Goal: Task Accomplishment & Management: Manage account settings

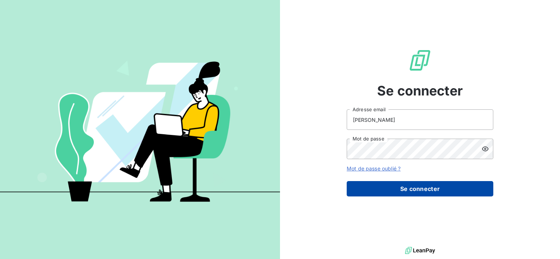
click at [364, 190] on button "Se connecter" at bounding box center [419, 188] width 146 height 15
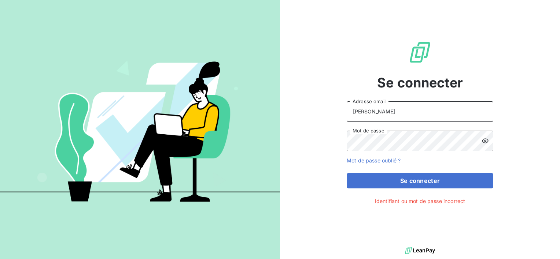
click at [409, 112] on input "[PERSON_NAME]" at bounding box center [419, 111] width 146 height 21
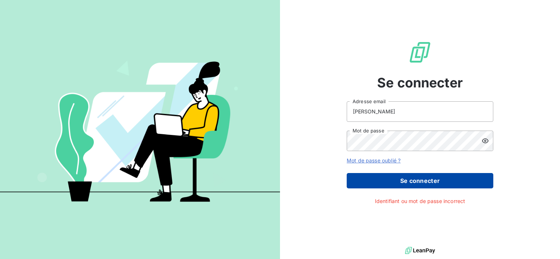
click at [408, 179] on button "Se connecter" at bounding box center [419, 180] width 146 height 15
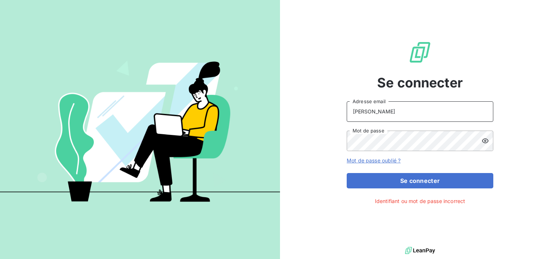
click at [408, 117] on input "[PERSON_NAME]" at bounding box center [419, 111] width 146 height 21
type input "A"
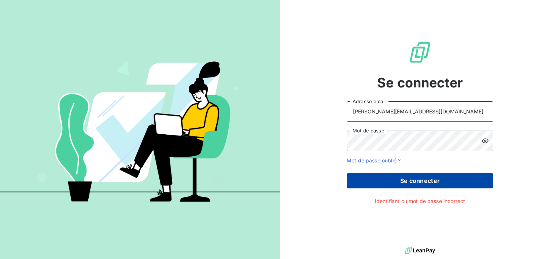
type input "[PERSON_NAME][EMAIL_ADDRESS][DOMAIN_NAME]"
click at [379, 179] on button "Se connecter" at bounding box center [419, 180] width 146 height 15
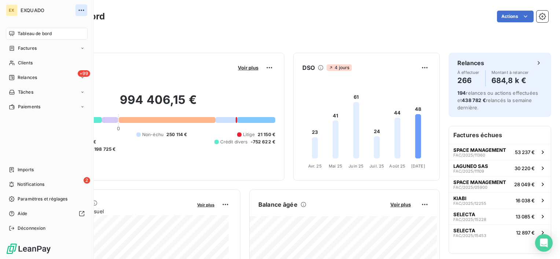
click at [81, 13] on icon "button" at bounding box center [81, 10] width 7 height 7
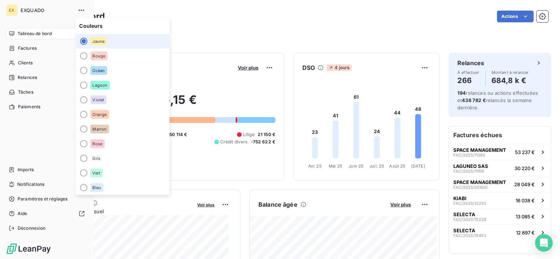
click at [37, 10] on span "EXQUADO" at bounding box center [47, 10] width 53 height 6
